Goal: Check status

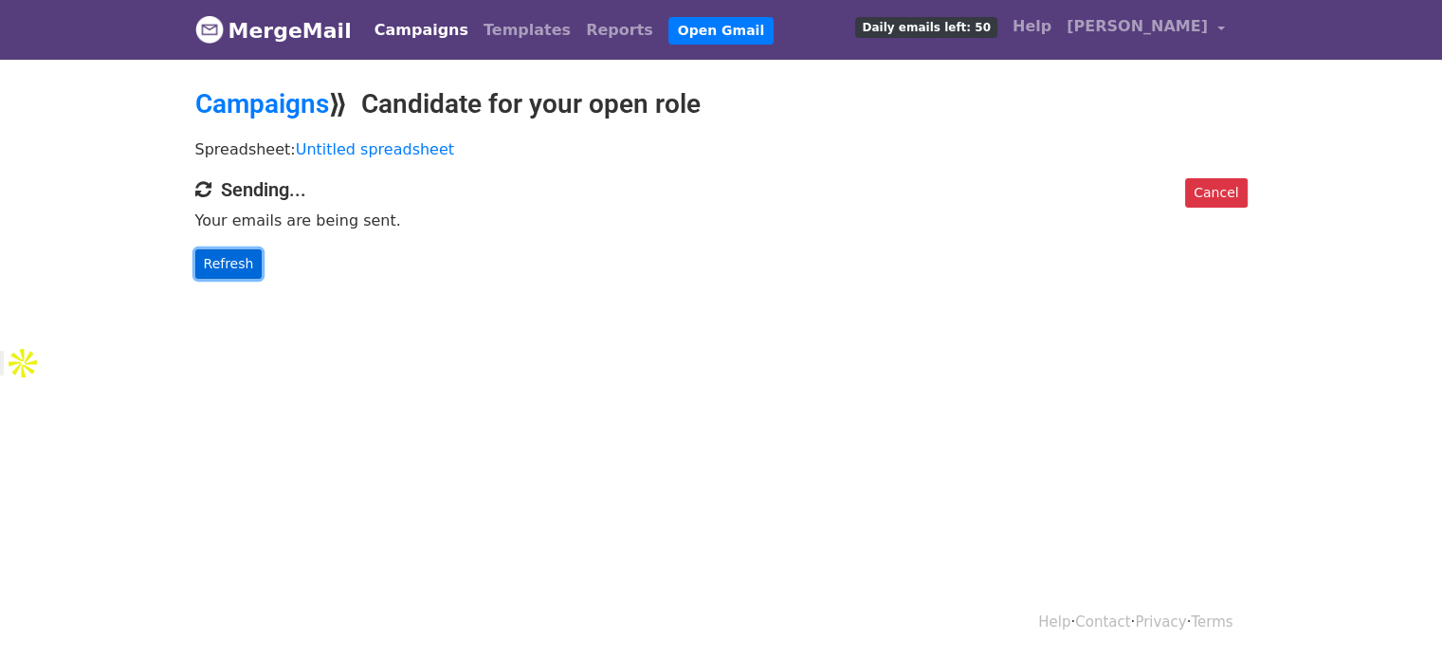
click at [215, 253] on link "Refresh" at bounding box center [228, 263] width 67 height 29
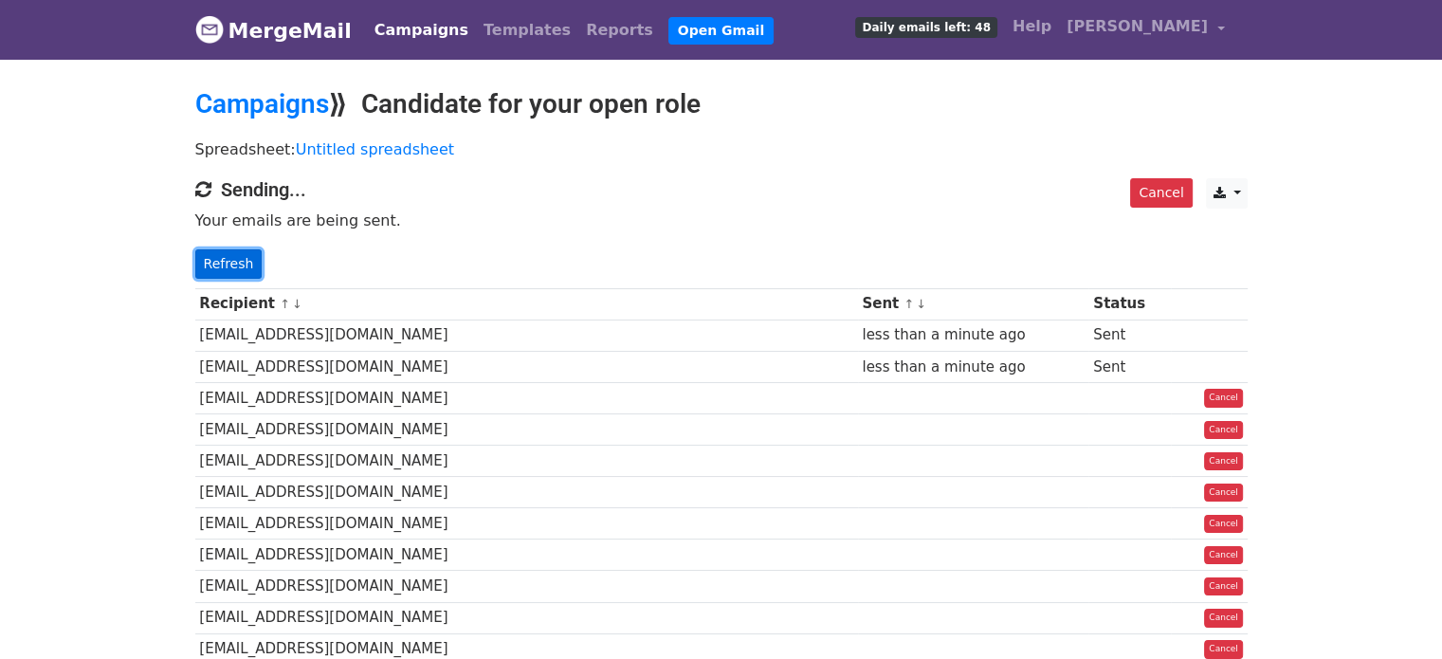
click at [228, 259] on link "Refresh" at bounding box center [228, 263] width 67 height 29
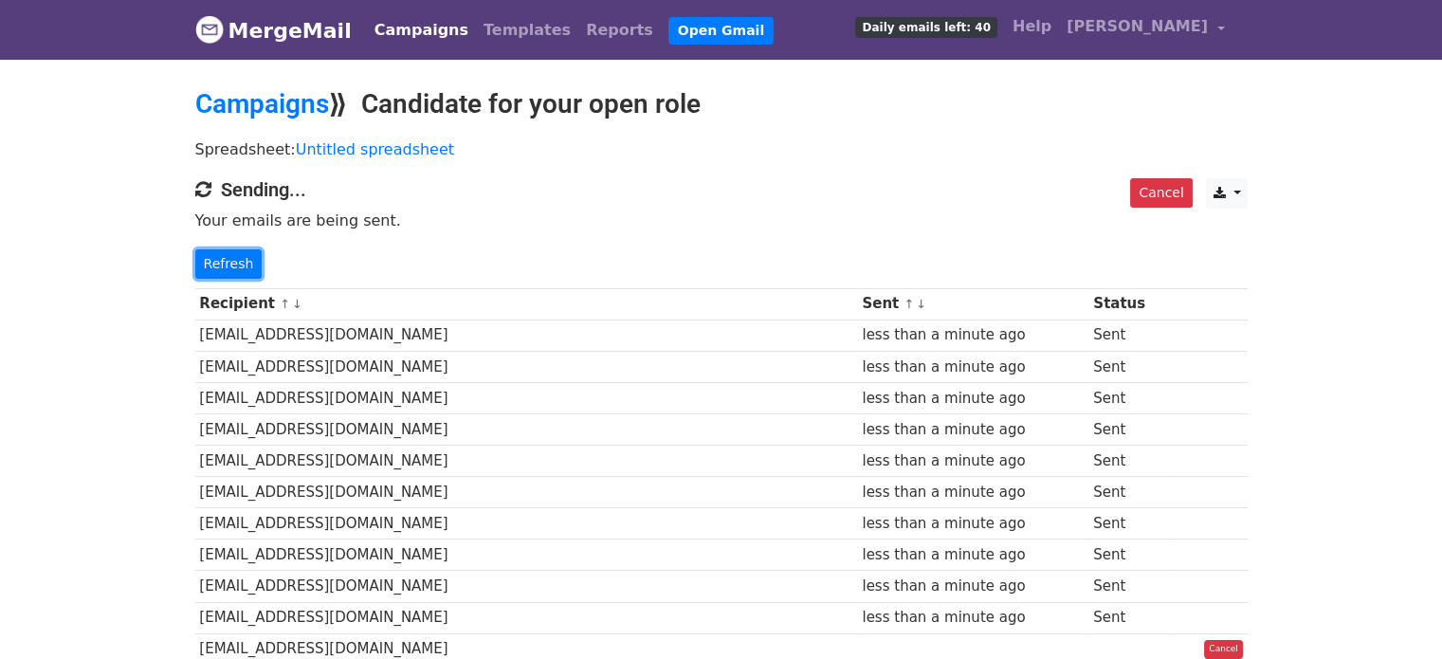
click at [228, 259] on link "Refresh" at bounding box center [228, 263] width 67 height 29
click at [225, 253] on link "Refresh" at bounding box center [228, 263] width 67 height 29
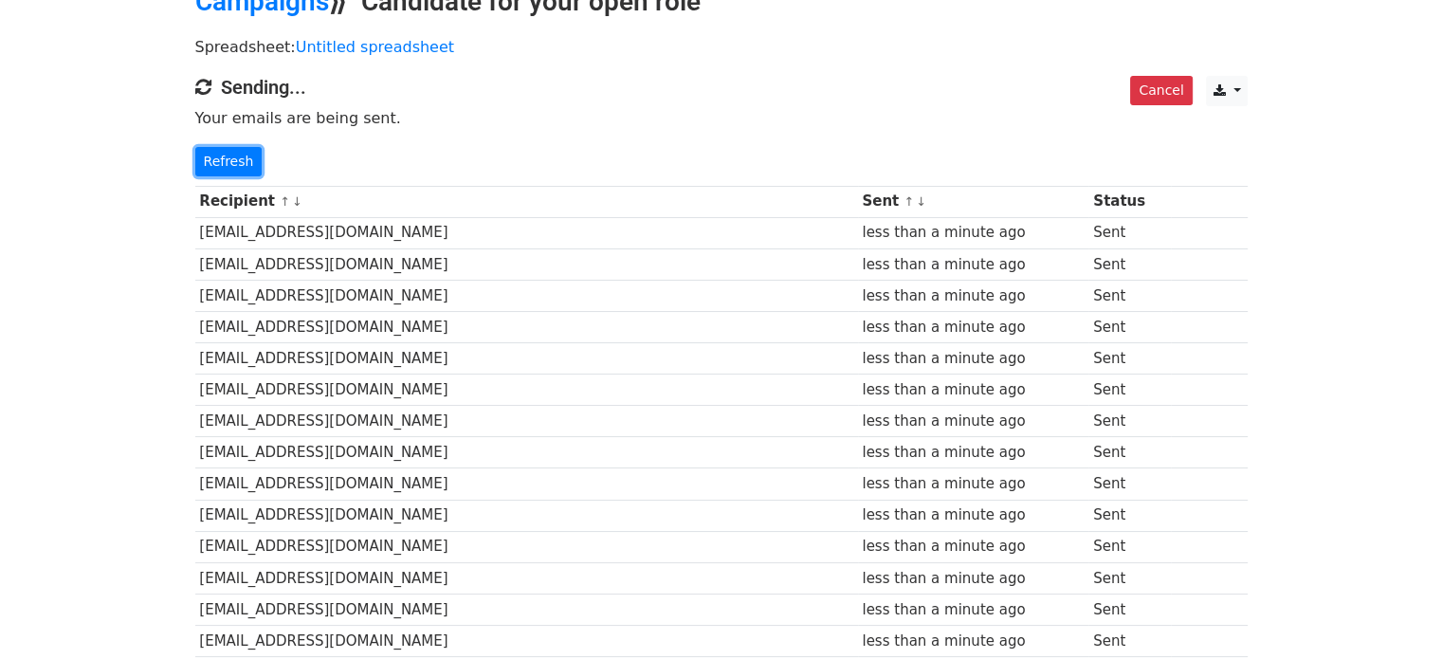
scroll to position [318, 0]
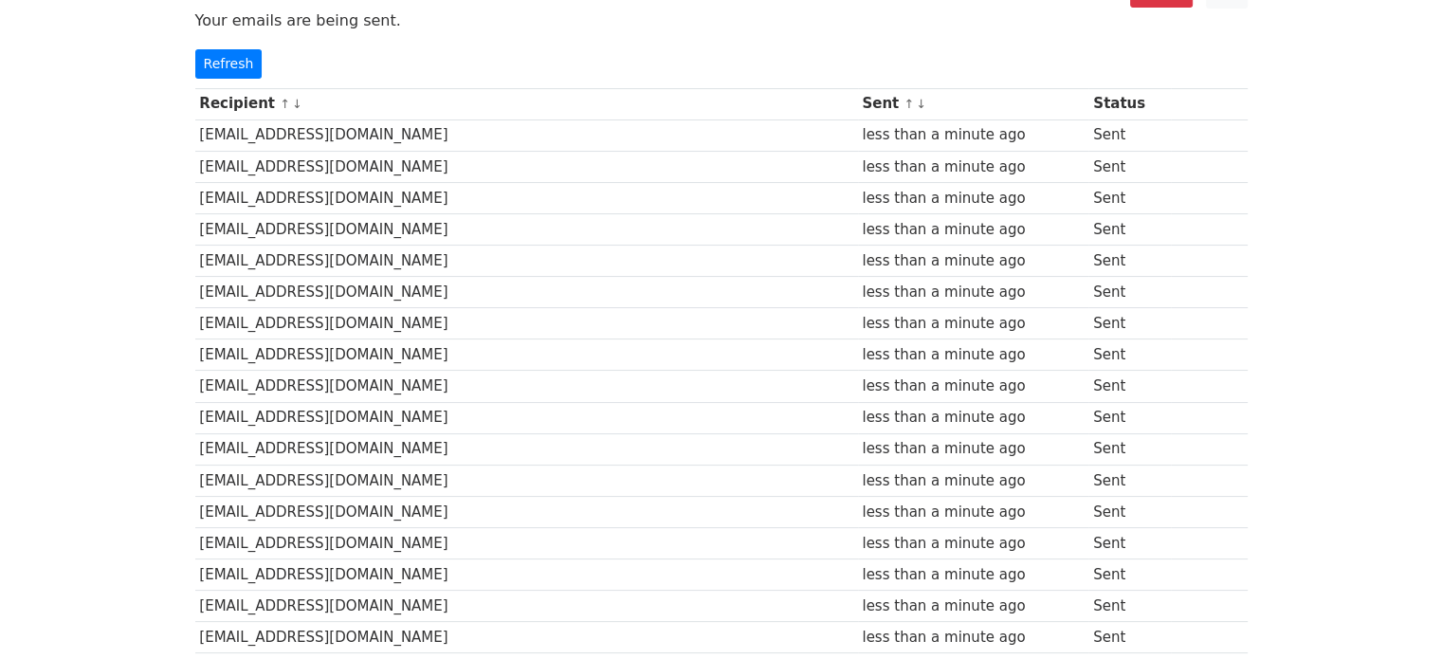
scroll to position [95, 0]
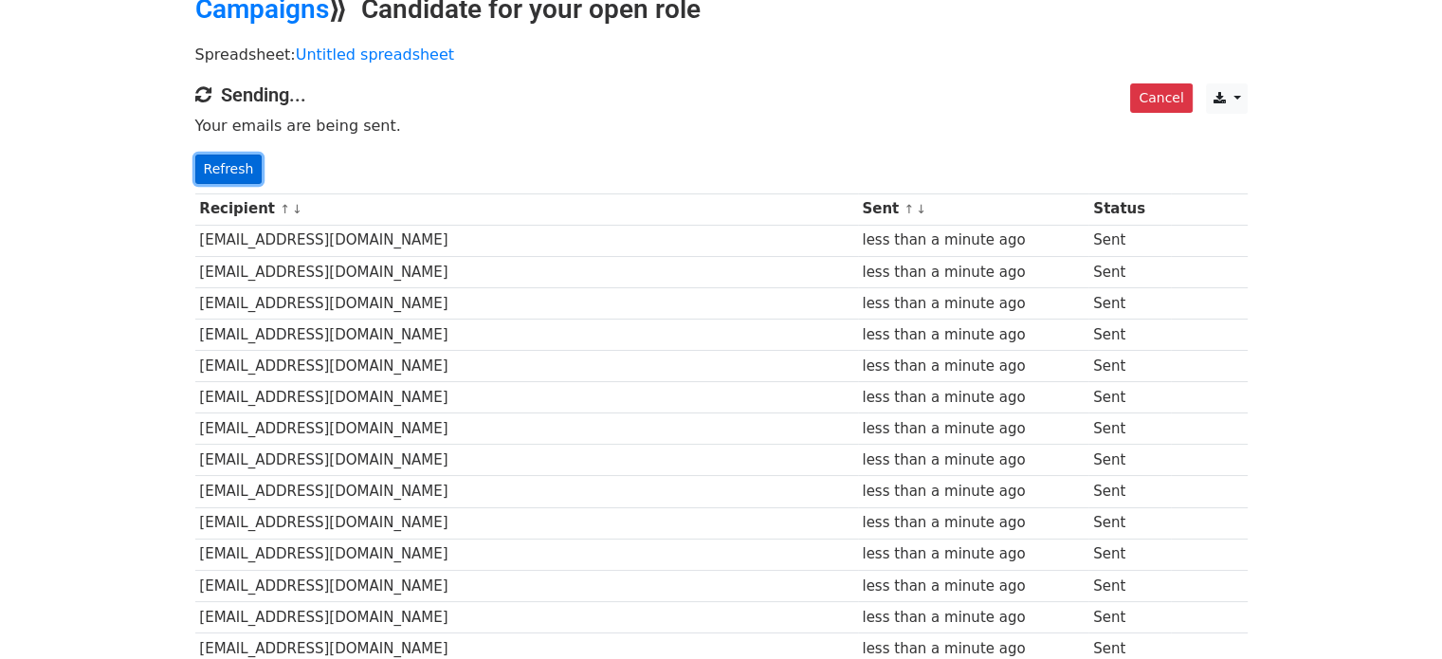
click at [209, 162] on link "Refresh" at bounding box center [228, 169] width 67 height 29
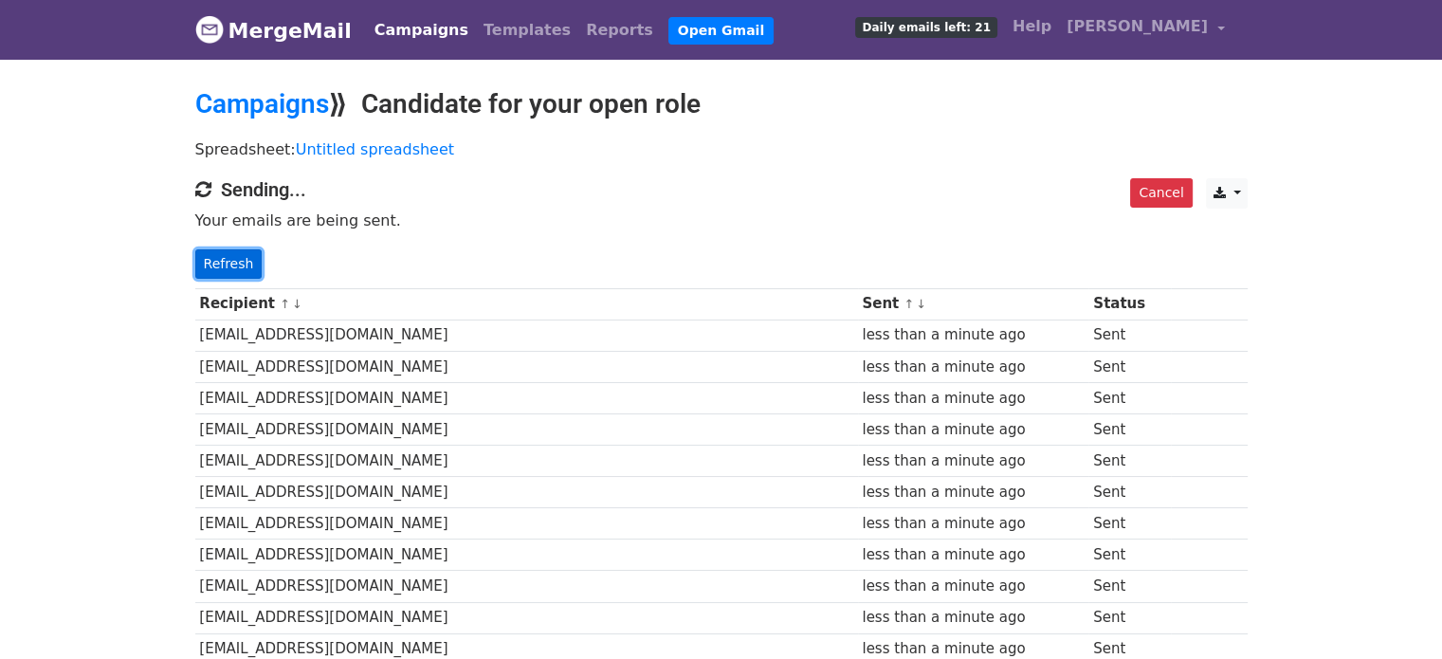
click at [221, 257] on link "Refresh" at bounding box center [228, 263] width 67 height 29
click at [215, 256] on link "Refresh" at bounding box center [228, 263] width 67 height 29
click at [242, 266] on link "Refresh" at bounding box center [228, 263] width 67 height 29
